Goal: Find specific page/section: Find specific page/section

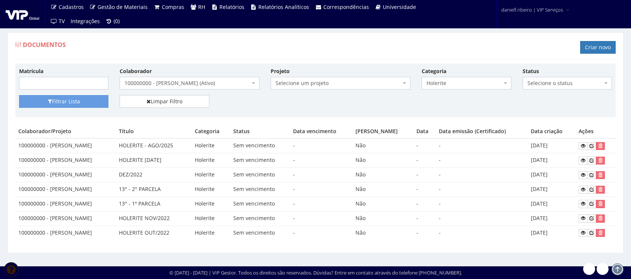
select select "admissional"
click at [192, 79] on span "100000000 - [PERSON_NAME] (Ativo)" at bounding box center [190, 83] width 140 height 13
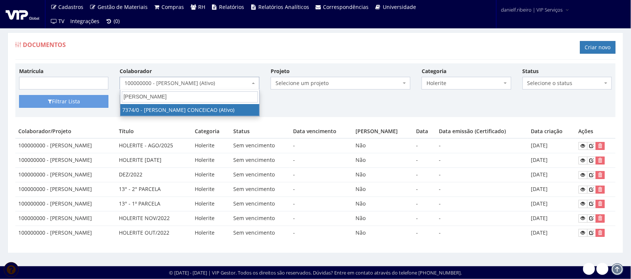
type input "bruno henrique"
select select "1054"
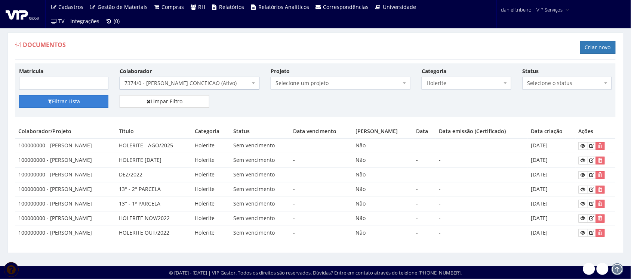
drag, startPoint x: 80, startPoint y: 101, endPoint x: 98, endPoint y: 82, distance: 25.9
click at [80, 100] on button "Filtrar Lista" at bounding box center [63, 101] width 89 height 13
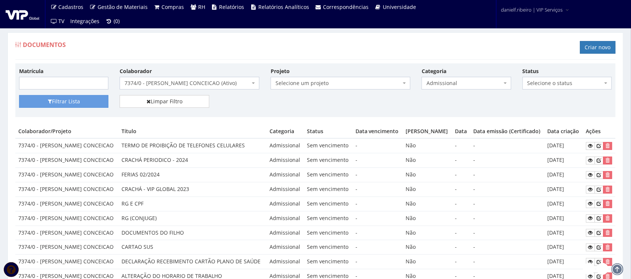
click at [461, 86] on span "Admissional" at bounding box center [463, 83] width 75 height 7
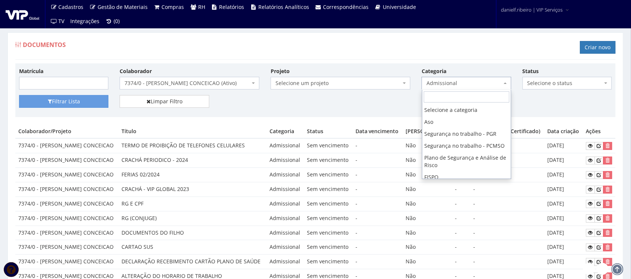
scroll to position [62, 0]
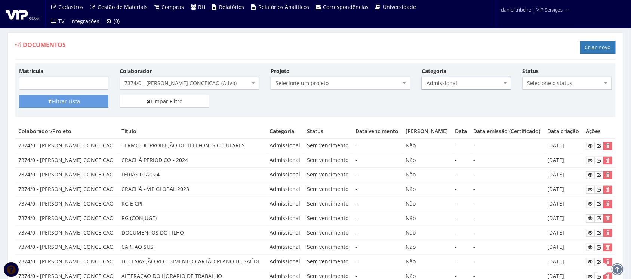
click at [454, 84] on span "Admissional" at bounding box center [463, 83] width 75 height 7
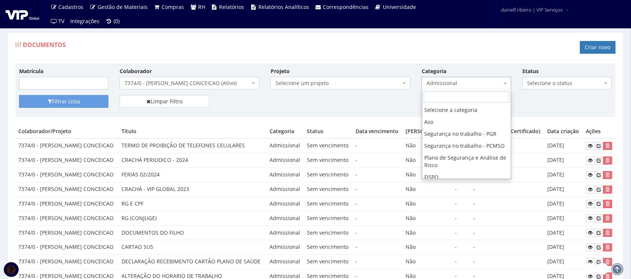
drag, startPoint x: 453, startPoint y: 78, endPoint x: 463, endPoint y: 137, distance: 60.3
click at [453, 80] on span "Admissional" at bounding box center [465, 83] width 89 height 13
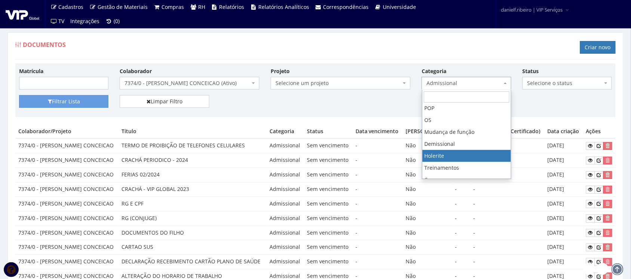
select select "holerite"
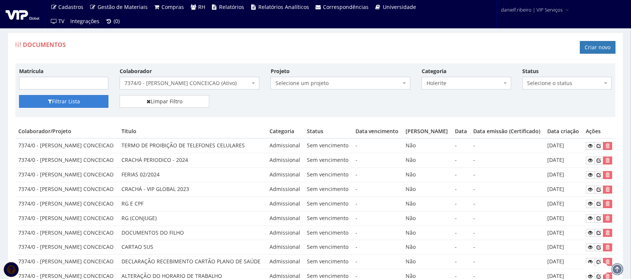
click at [60, 98] on button "Filtrar Lista" at bounding box center [63, 101] width 89 height 13
